Goal: Book appointment/travel/reservation

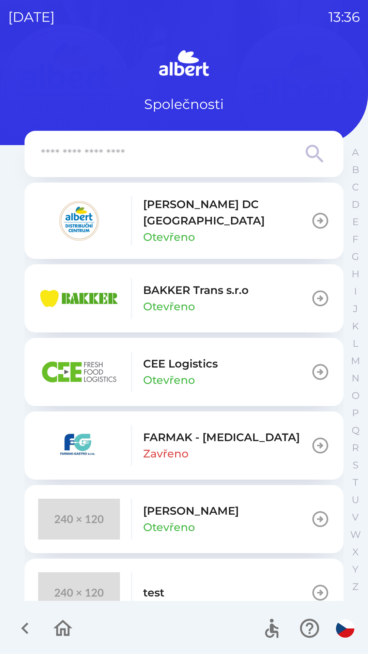
click at [148, 229] on p "Otevřeno" at bounding box center [169, 237] width 52 height 16
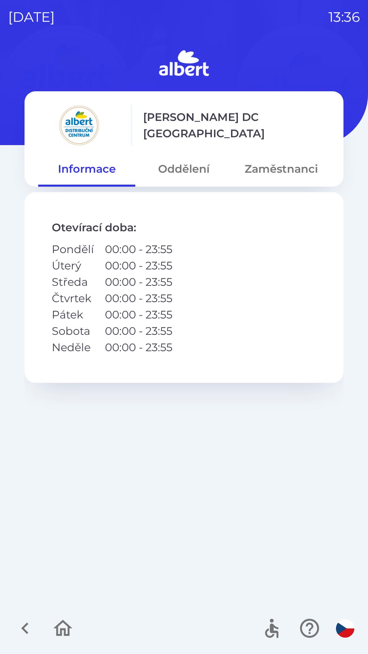
click at [172, 172] on button "Oddělení" at bounding box center [183, 169] width 97 height 25
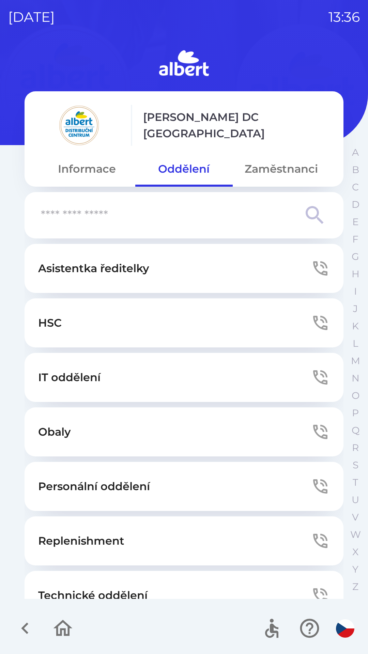
click at [251, 169] on button "Zaměstnanci" at bounding box center [281, 169] width 97 height 25
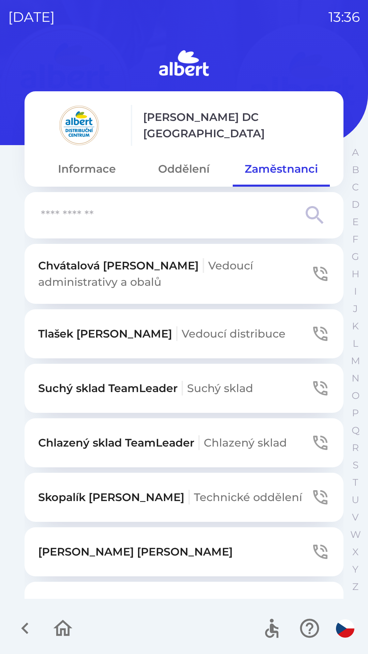
click at [315, 387] on icon "button" at bounding box center [319, 388] width 19 height 19
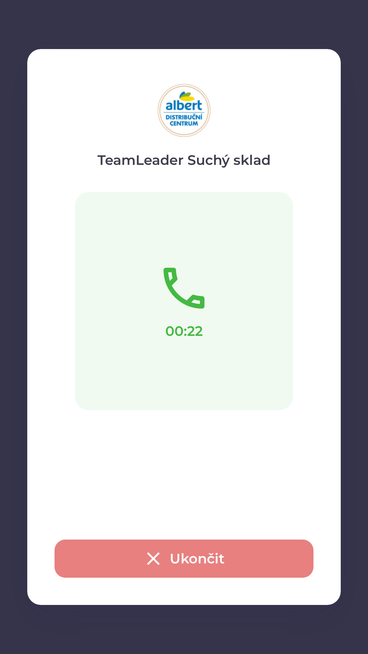
click at [190, 558] on button "Ukončit" at bounding box center [183, 558] width 259 height 38
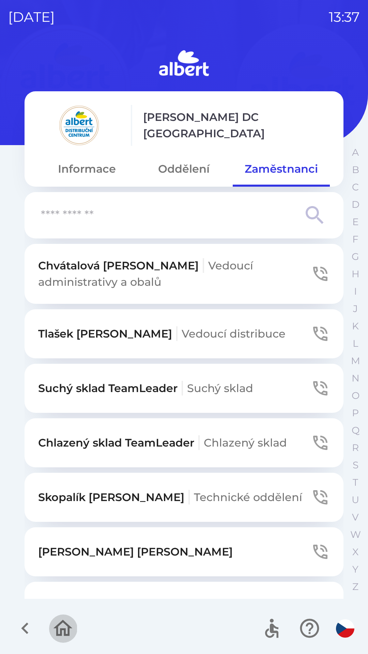
click at [62, 628] on icon "button" at bounding box center [62, 628] width 23 height 23
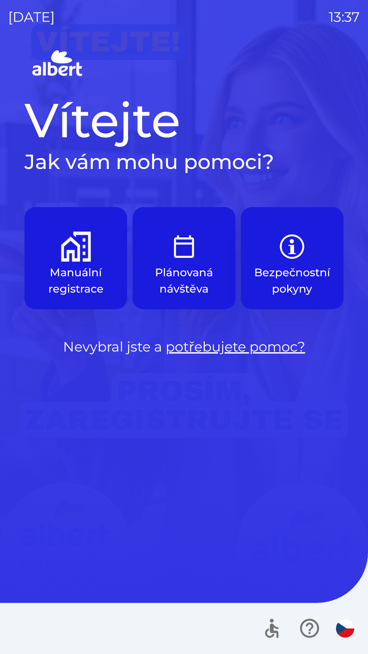
click at [181, 263] on button "Plánovaná návštěva" at bounding box center [183, 258] width 102 height 102
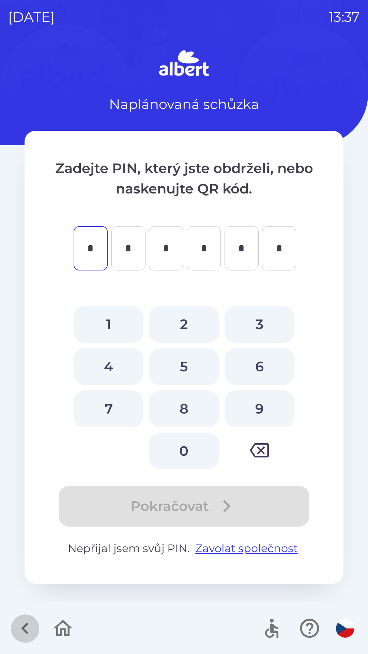
click at [20, 617] on icon "button" at bounding box center [25, 628] width 23 height 23
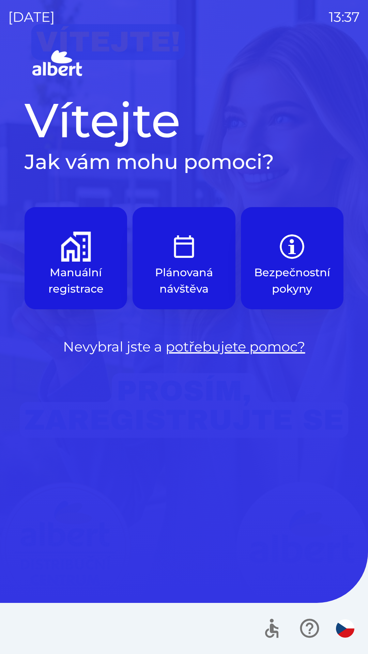
click at [75, 256] on img "button" at bounding box center [76, 246] width 30 height 30
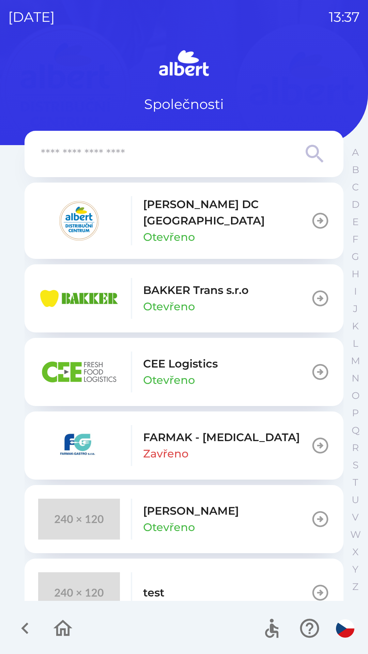
click at [172, 215] on p "[PERSON_NAME] DC [GEOGRAPHIC_DATA]" at bounding box center [226, 212] width 167 height 33
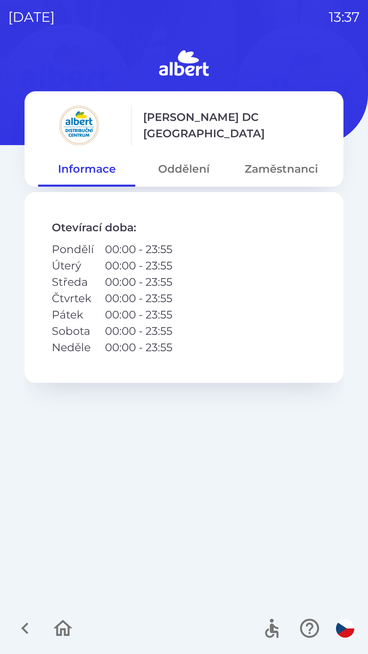
click at [274, 173] on button "Zaměstnanci" at bounding box center [281, 169] width 97 height 25
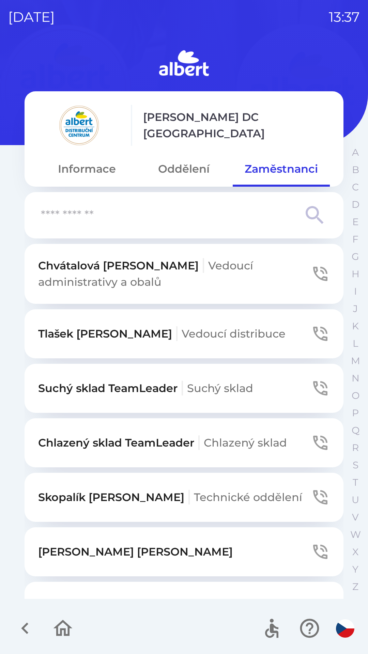
click at [61, 383] on p "Suchý sklad TeamLeader Suchý sklad" at bounding box center [145, 388] width 215 height 16
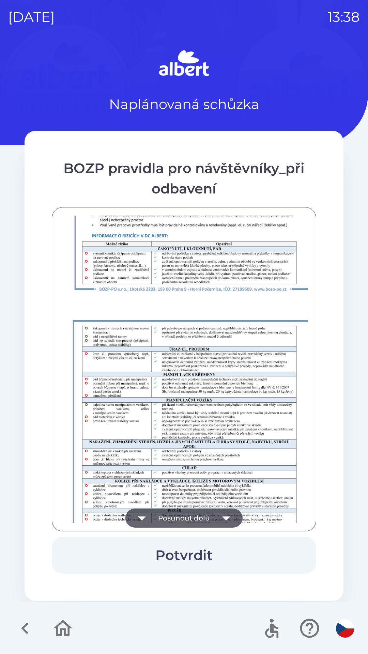
scroll to position [478, 0]
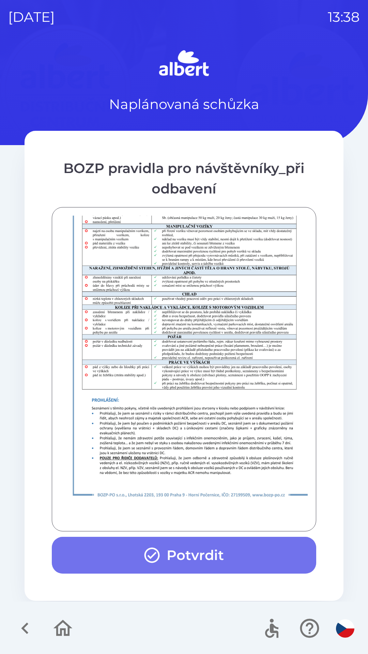
click at [108, 549] on button "Potvrdit" at bounding box center [184, 555] width 264 height 37
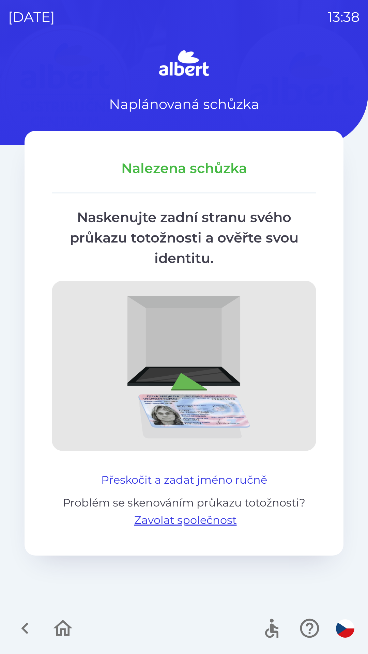
click at [144, 472] on button "Přeskočit a zadat jméno ručně" at bounding box center [183, 479] width 171 height 16
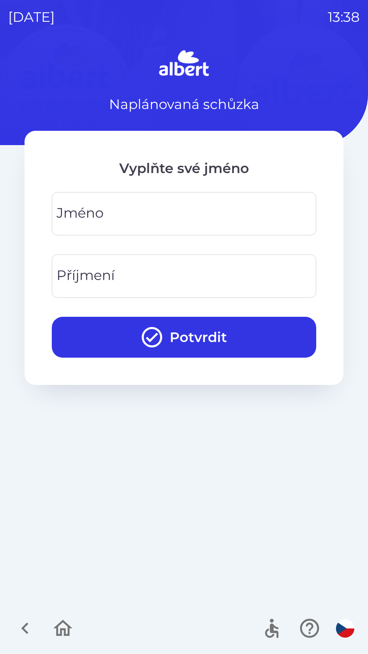
click at [145, 215] on input "Jméno" at bounding box center [184, 213] width 248 height 27
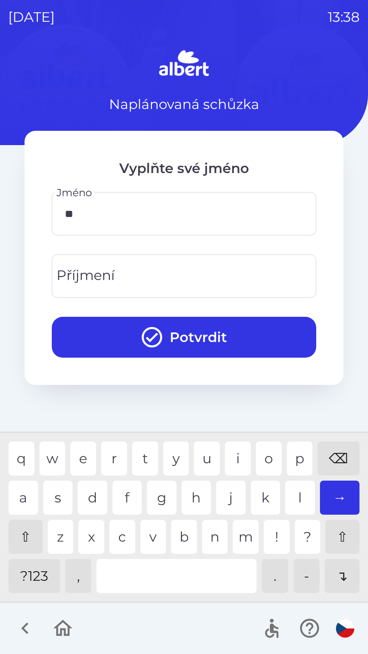
click at [234, 457] on div "i" at bounding box center [238, 458] width 26 height 34
click at [294, 492] on div "l" at bounding box center [300, 497] width 30 height 34
type input "*****"
click at [174, 271] on input "Příjmení" at bounding box center [184, 275] width 248 height 27
click at [209, 459] on div "u" at bounding box center [207, 458] width 26 height 34
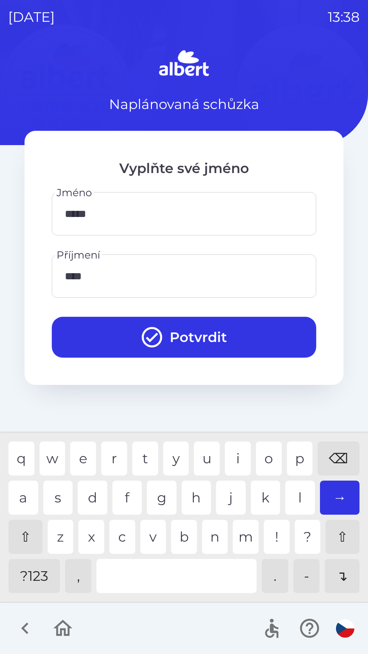
click at [89, 456] on div "e" at bounding box center [83, 458] width 26 height 34
type input "*******"
click at [220, 342] on button "Potvrdit" at bounding box center [184, 337] width 264 height 41
